Goal: Find specific page/section: Find specific page/section

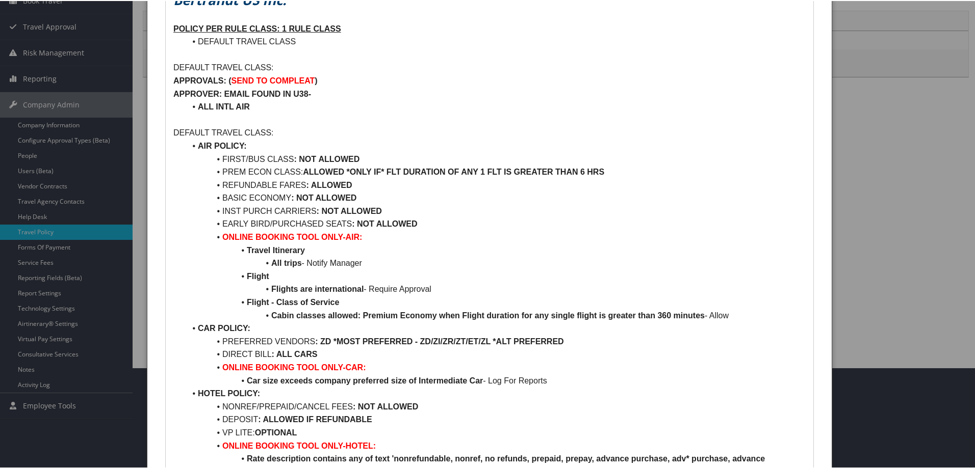
scroll to position [102, 0]
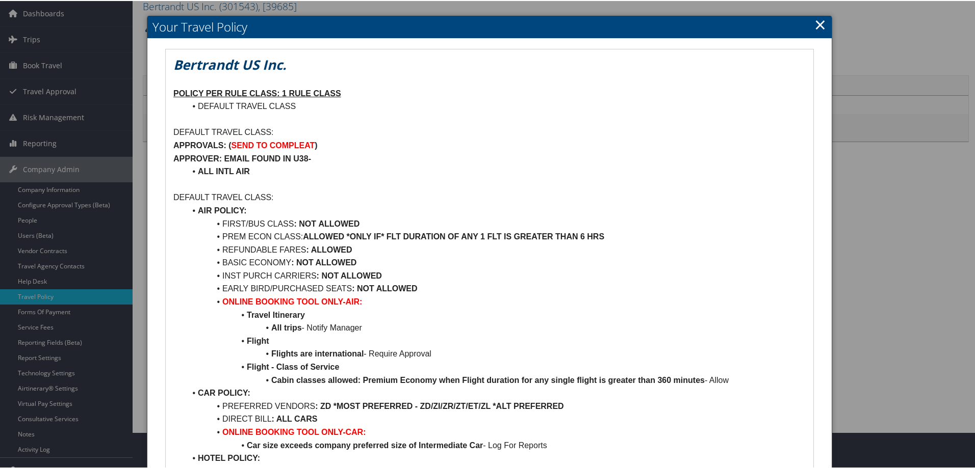
scroll to position [102, 0]
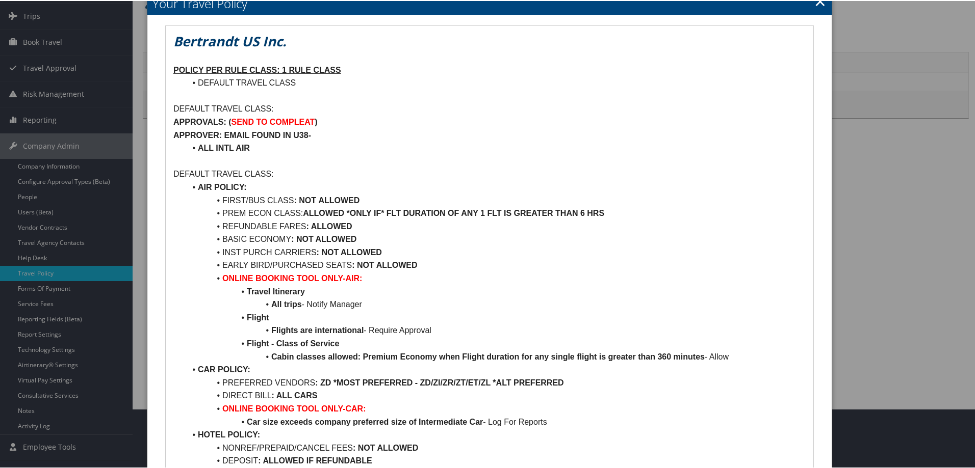
scroll to position [153, 0]
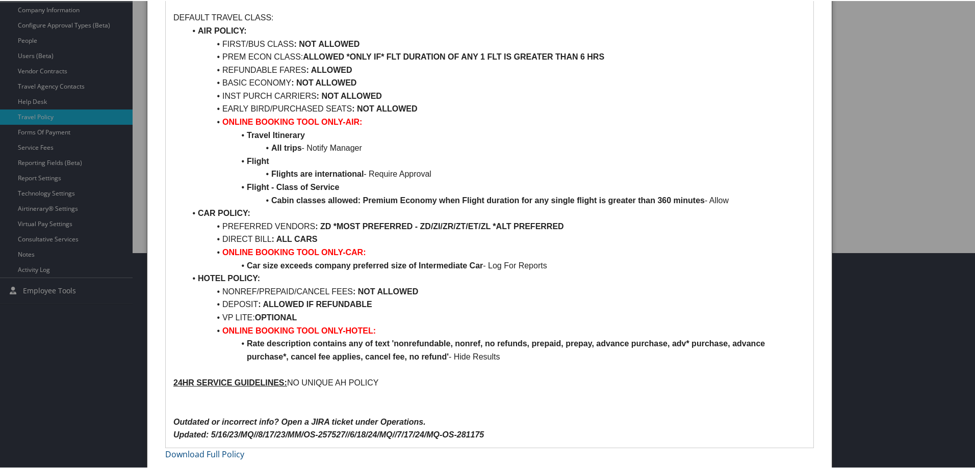
scroll to position [218, 0]
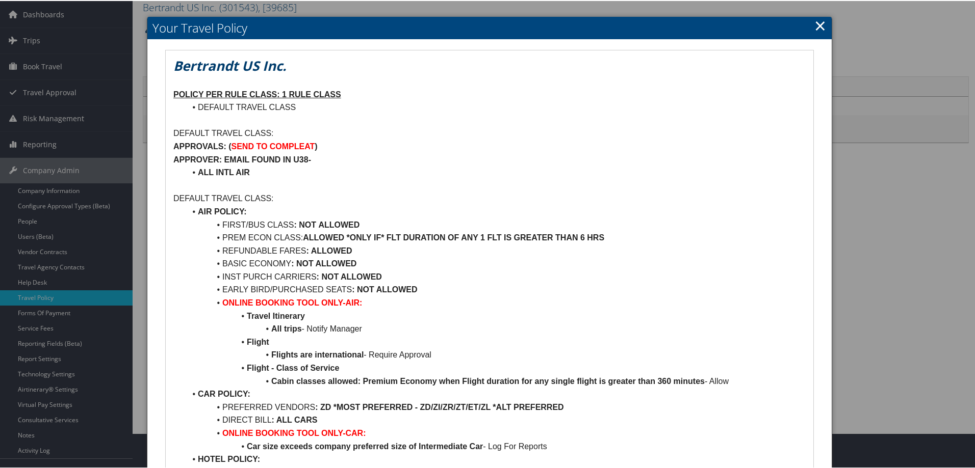
scroll to position [51, 0]
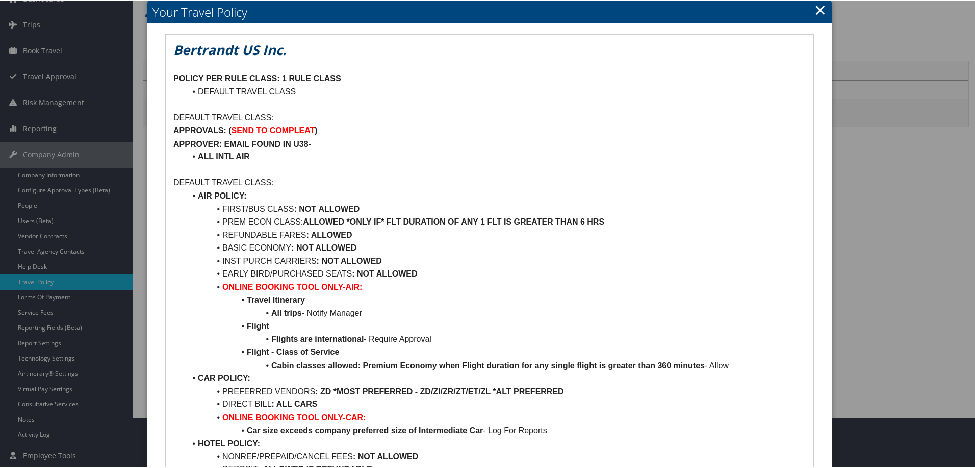
click at [818, 9] on link "×" at bounding box center [820, 8] width 12 height 20
